Goal: Information Seeking & Learning: Learn about a topic

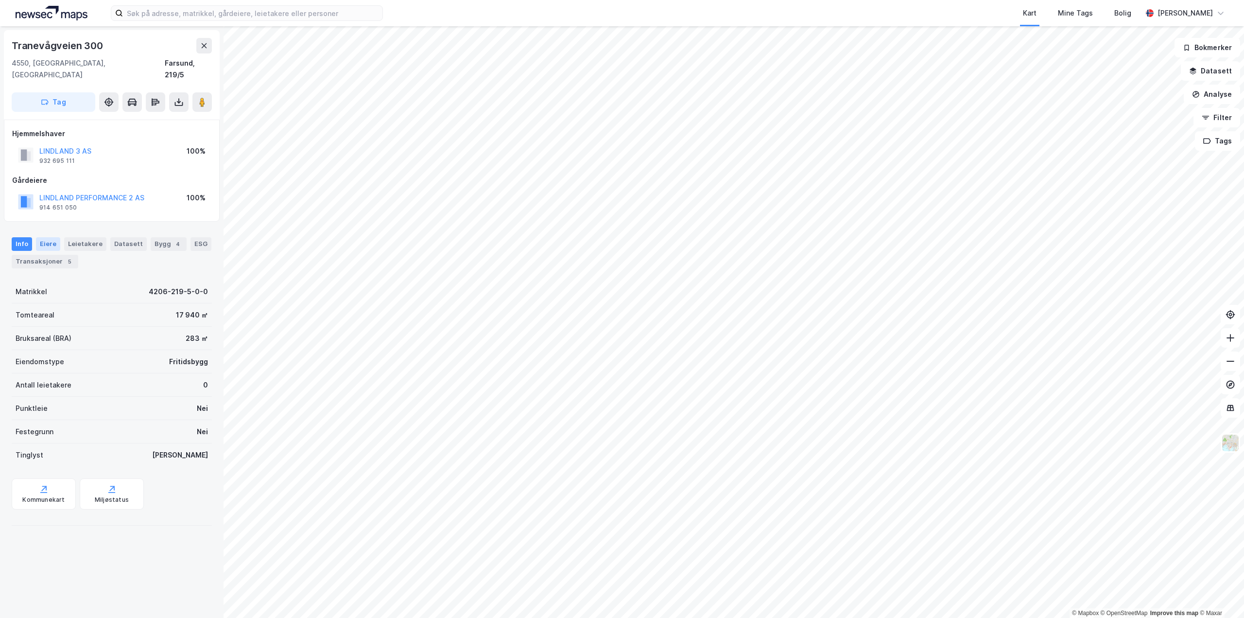
click at [41, 237] on div "Eiere" at bounding box center [48, 244] width 24 height 14
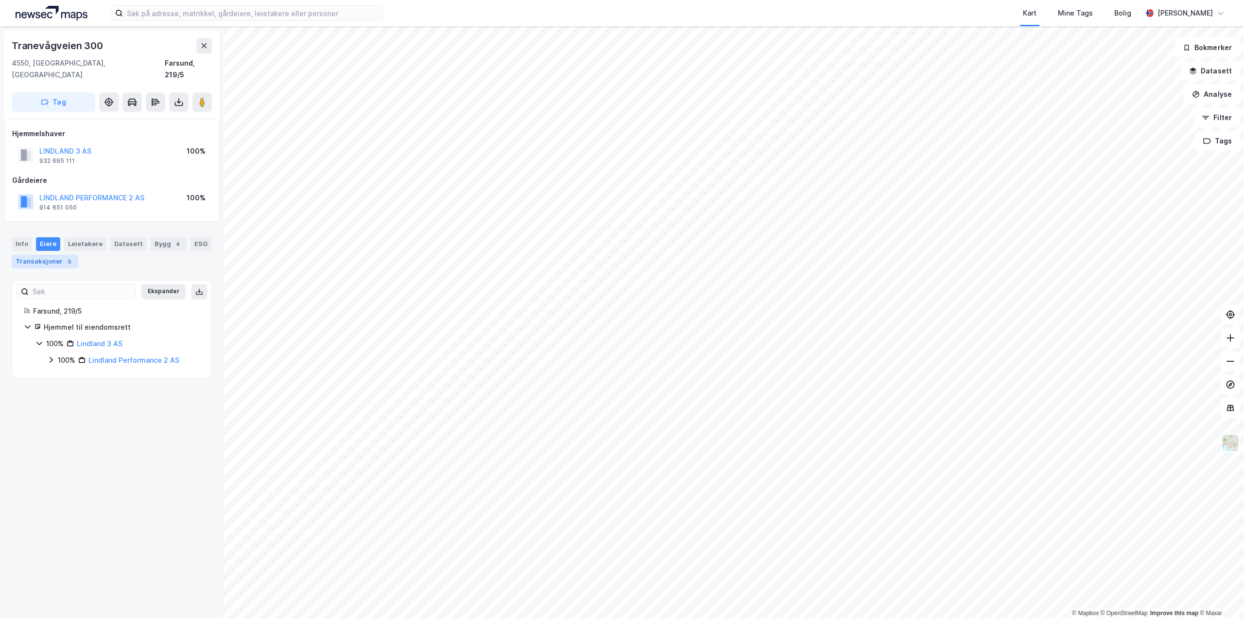
click at [46, 255] on div "Transaksjoner 5" at bounding box center [45, 262] width 67 height 14
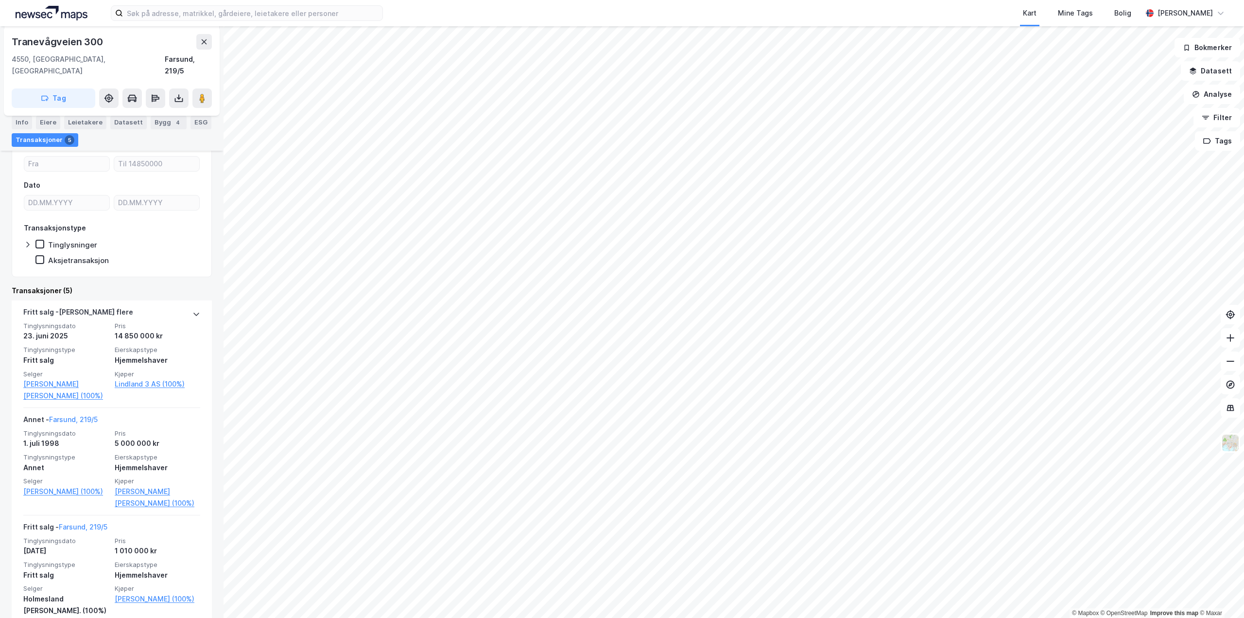
scroll to position [149, 0]
